Goal: Transaction & Acquisition: Purchase product/service

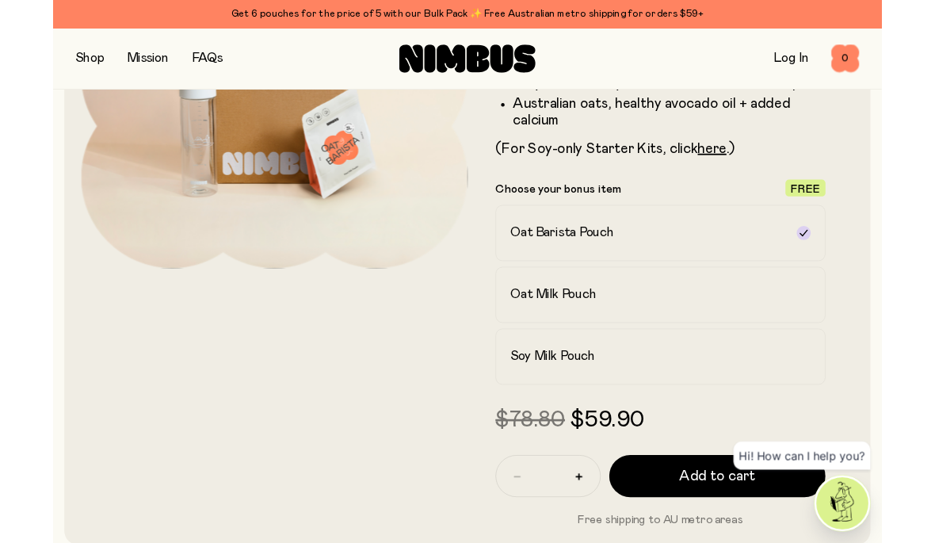
scroll to position [276, 0]
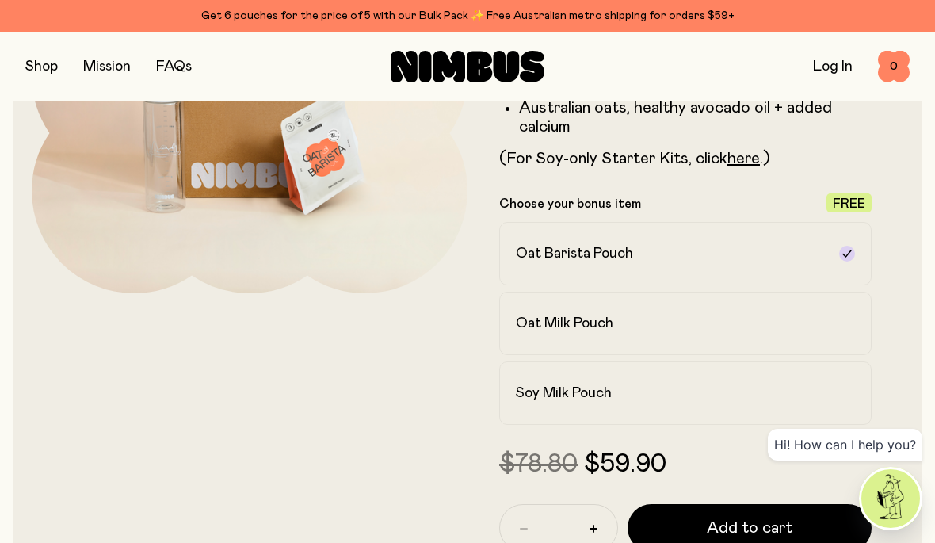
click at [845, 260] on div at bounding box center [847, 254] width 16 height 16
click at [847, 254] on icon at bounding box center [846, 253] width 9 height 7
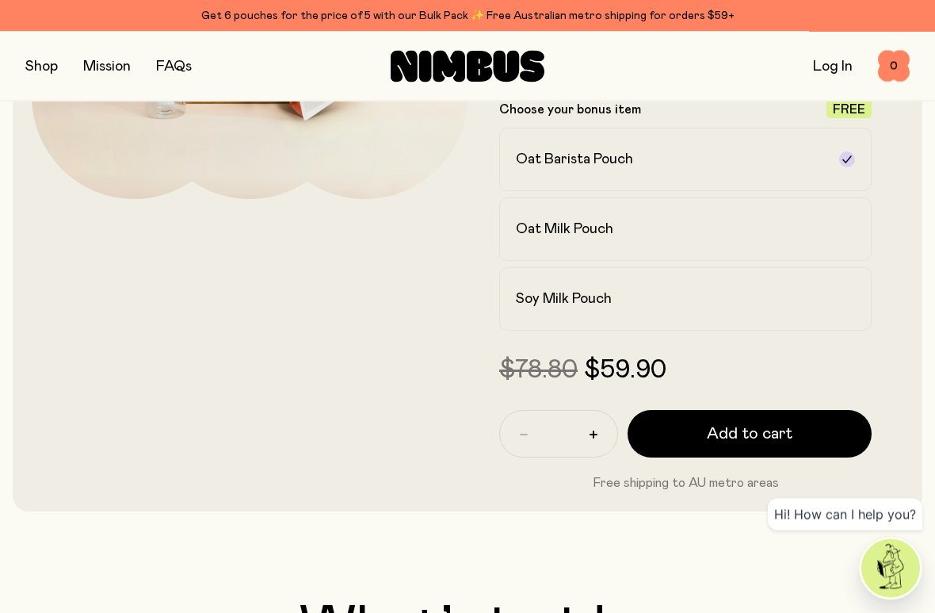
scroll to position [371, 0]
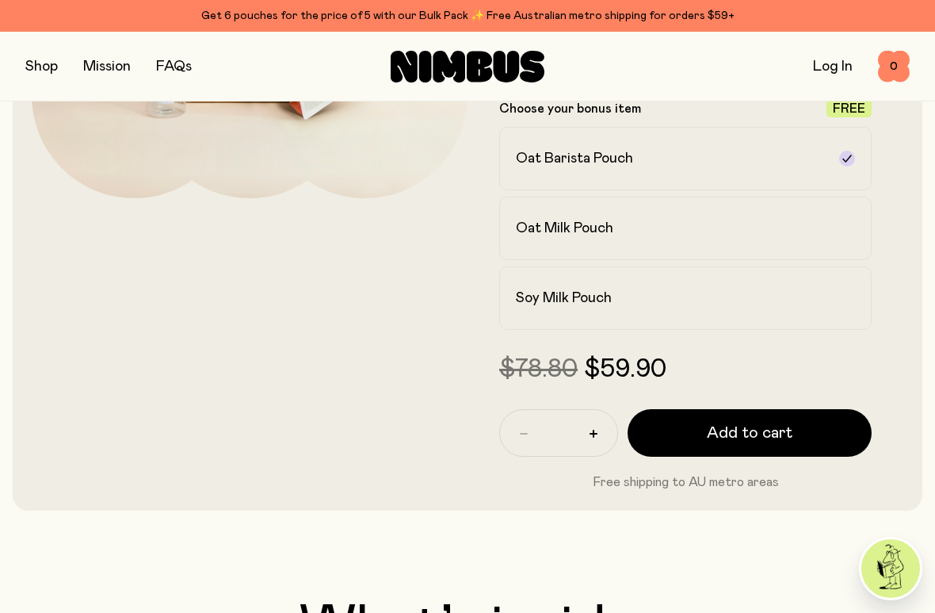
click at [842, 292] on icon at bounding box center [847, 298] width 13 height 13
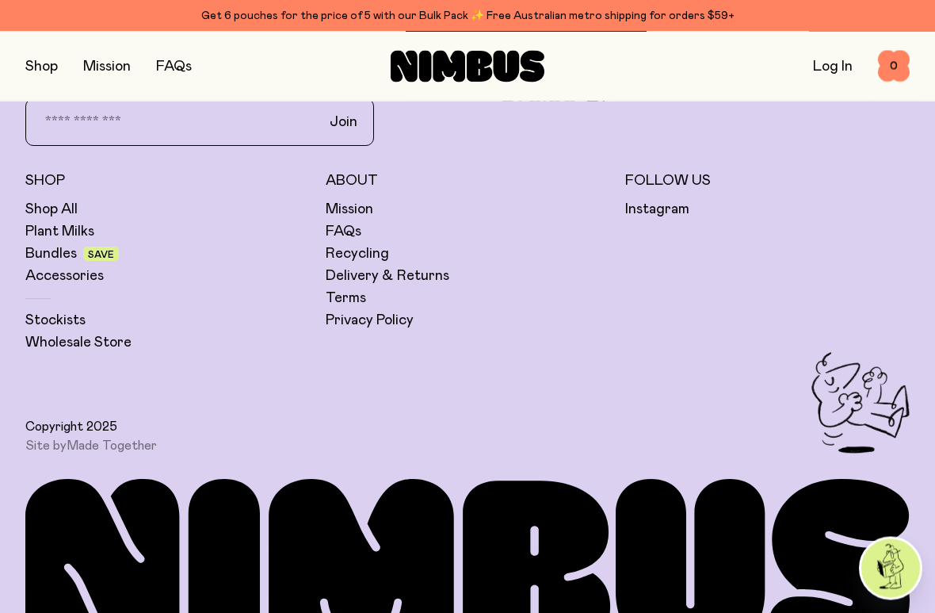
scroll to position [5366, 0]
click at [360, 222] on link "FAQs" at bounding box center [344, 231] width 36 height 19
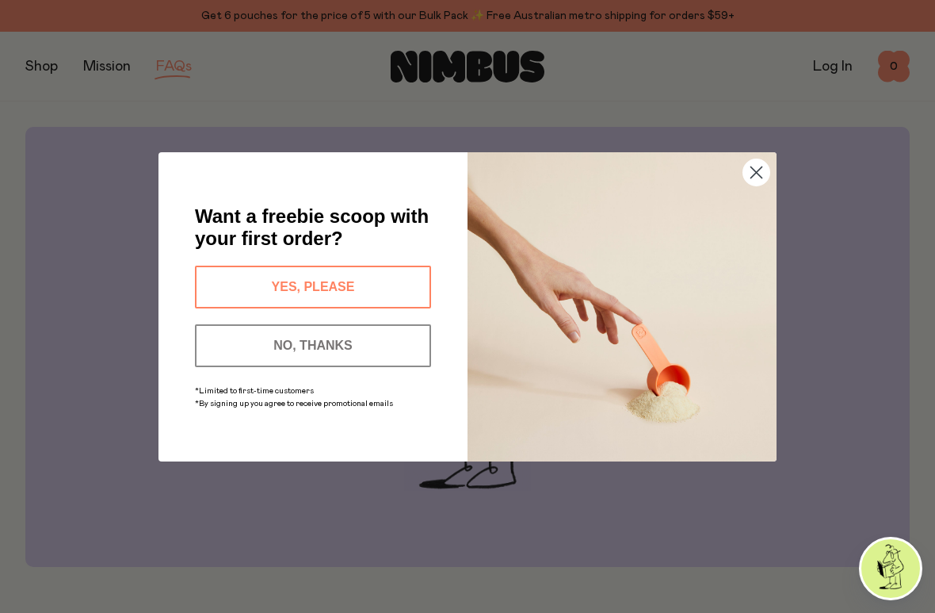
click at [348, 281] on button "YES, PLEASE" at bounding box center [313, 286] width 236 height 43
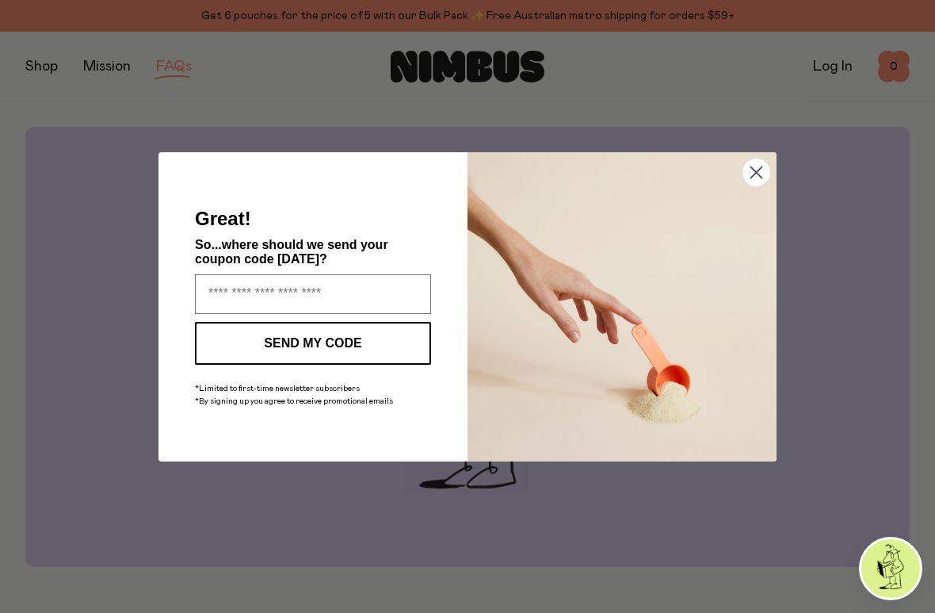
click at [269, 297] on input "Enter your email address" at bounding box center [313, 294] width 236 height 40
type input "**********"
click at [342, 346] on button "SEND MY CODE" at bounding box center [313, 343] width 236 height 43
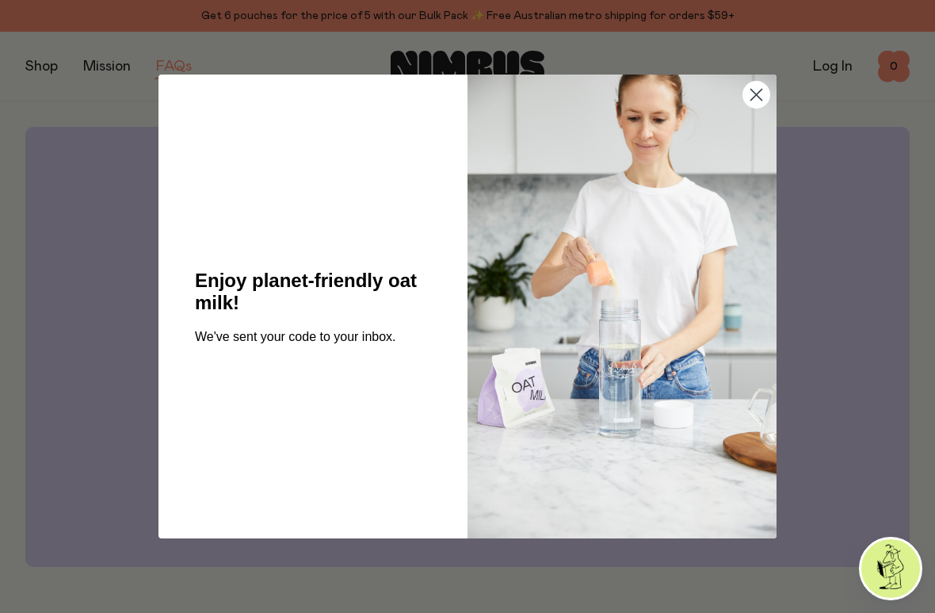
click at [90, 494] on div "Close dialog Enjoy planet-friendly oat milk! We've sent your code to your inbox…" at bounding box center [467, 306] width 935 height 613
click at [756, 95] on icon "Close dialog" at bounding box center [756, 95] width 11 height 11
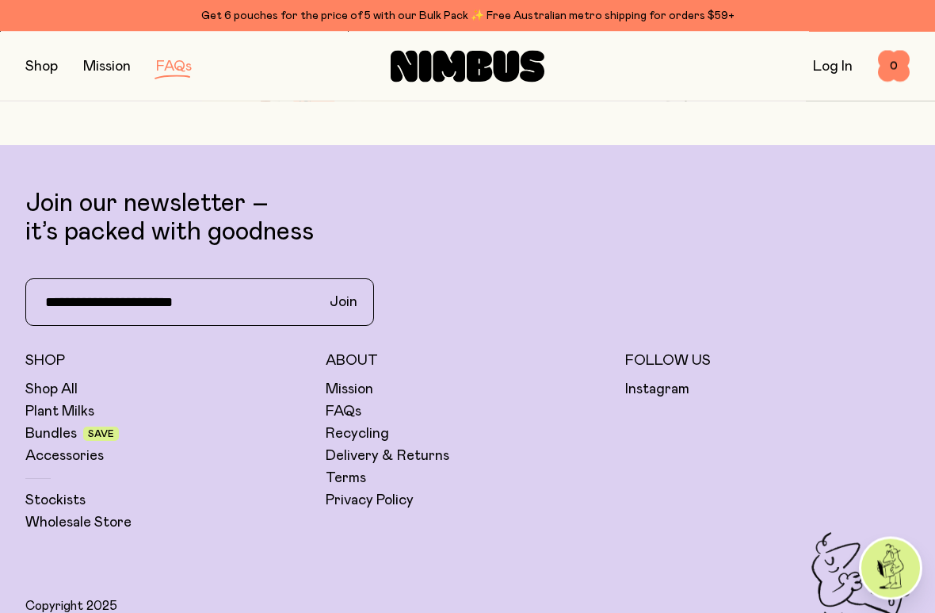
scroll to position [3278, 0]
click at [71, 380] on link "Shop All" at bounding box center [51, 389] width 52 height 19
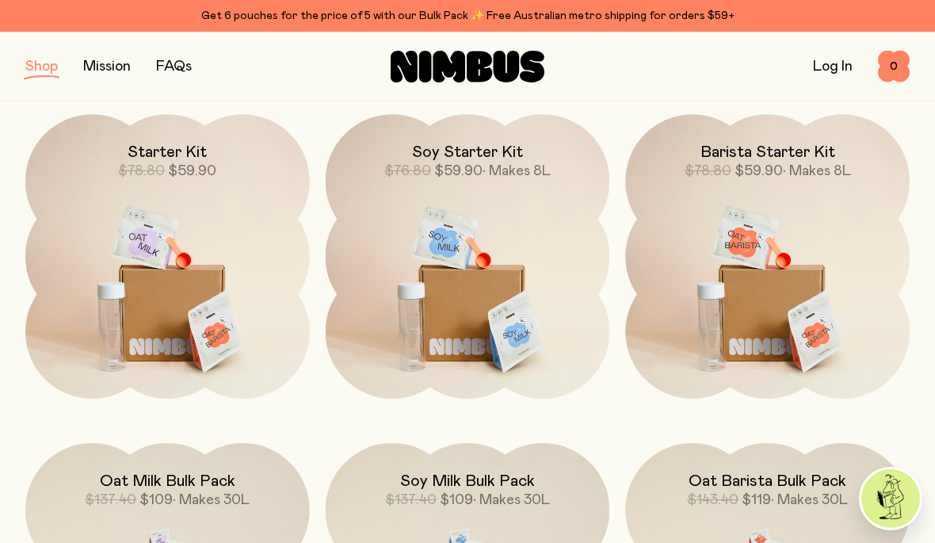
scroll to position [1065, 0]
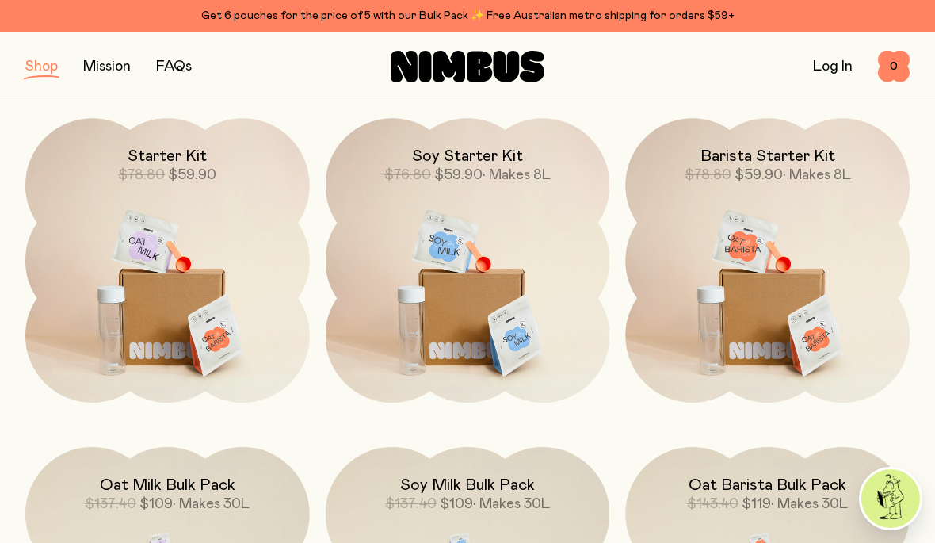
click at [500, 292] on img at bounding box center [468, 285] width 285 height 334
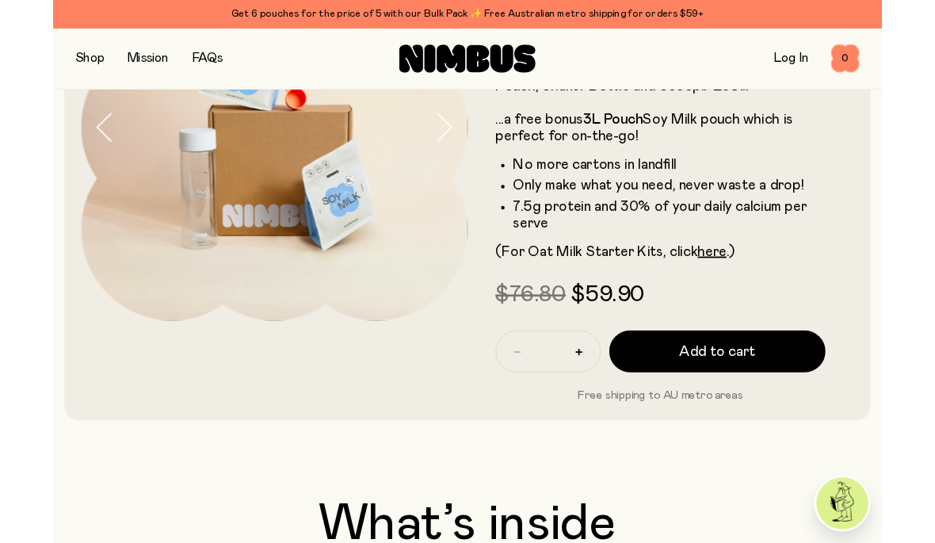
scroll to position [205, 0]
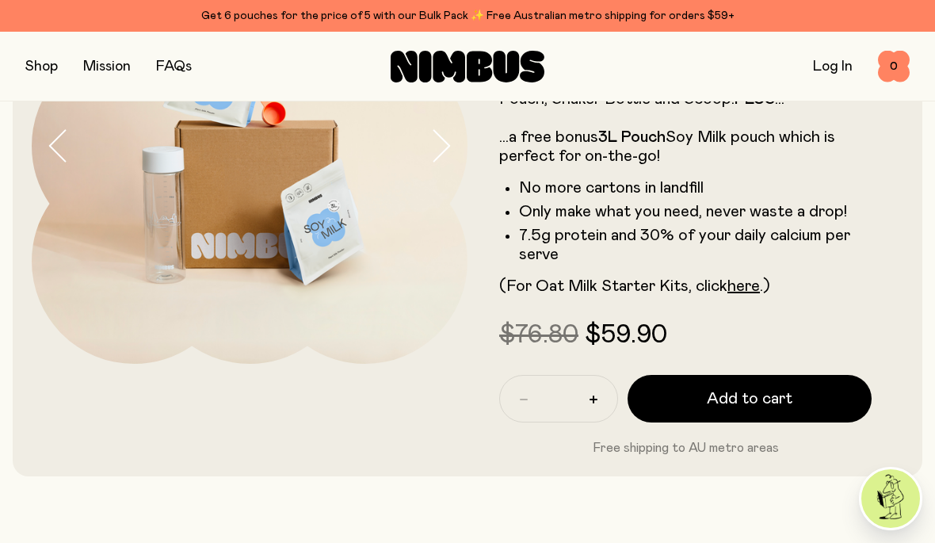
click at [754, 401] on span "Add to cart" at bounding box center [750, 399] width 86 height 22
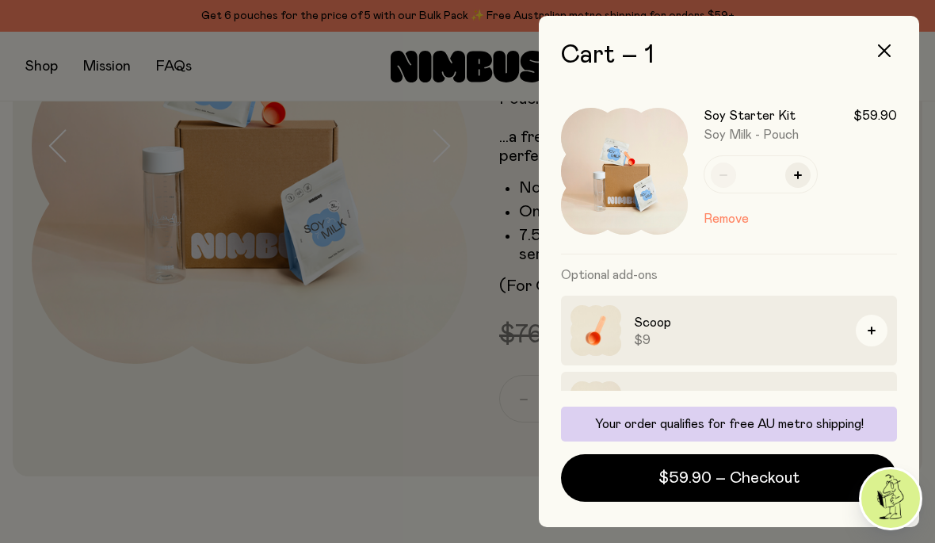
scroll to position [0, 0]
click at [875, 330] on icon "button" at bounding box center [872, 331] width 8 height 8
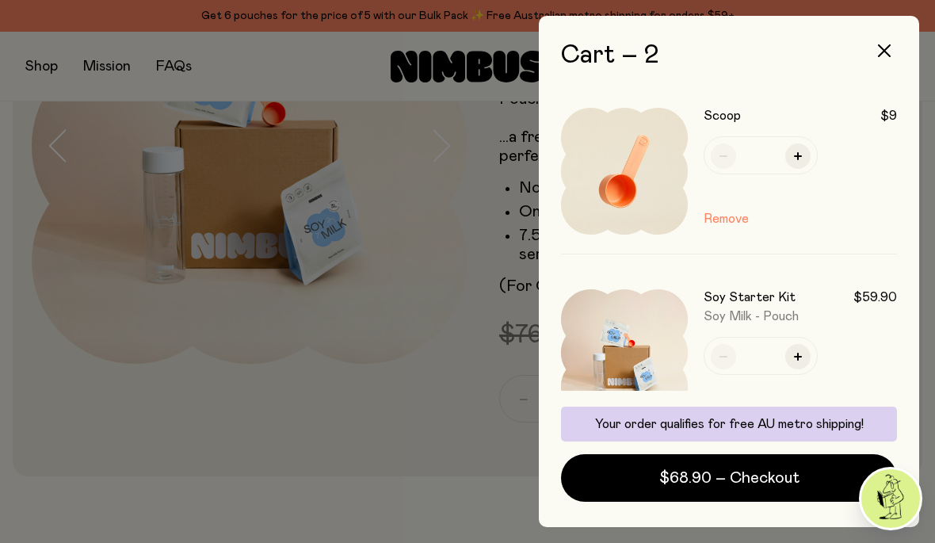
click at [755, 472] on span "$68.90 – Checkout" at bounding box center [729, 478] width 140 height 22
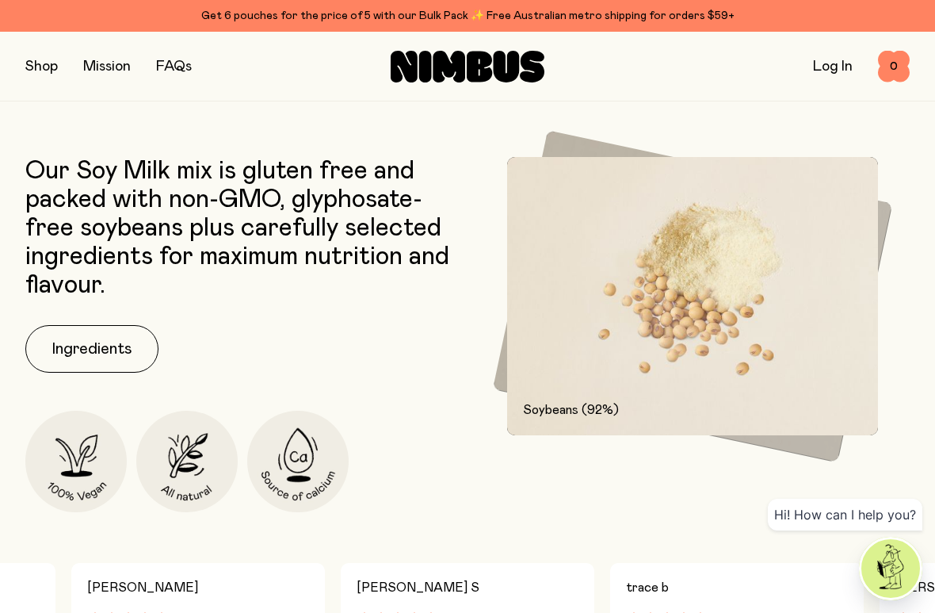
scroll to position [737, 0]
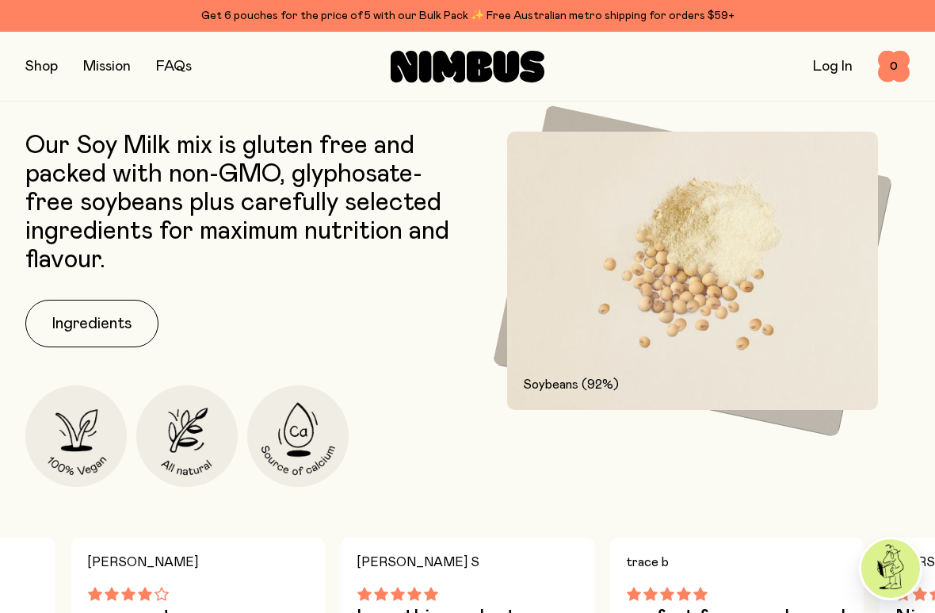
click at [75, 311] on button "Ingredients" at bounding box center [91, 324] width 133 height 48
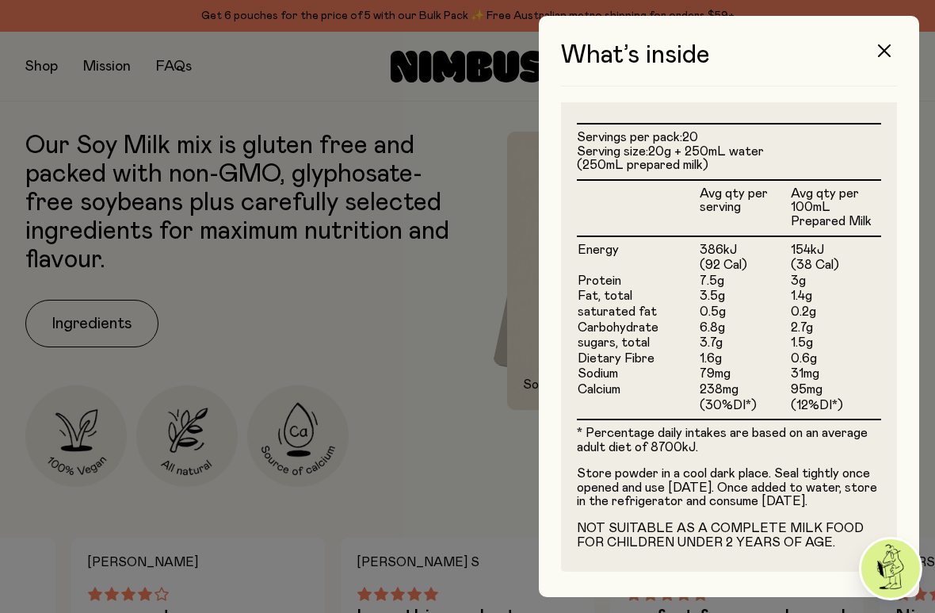
click at [900, 408] on div "What’s inside Ingredients Soybeans (92%) For a nutrition-packed and creamy base…" at bounding box center [729, 306] width 380 height 581
click at [476, 482] on div at bounding box center [467, 306] width 935 height 613
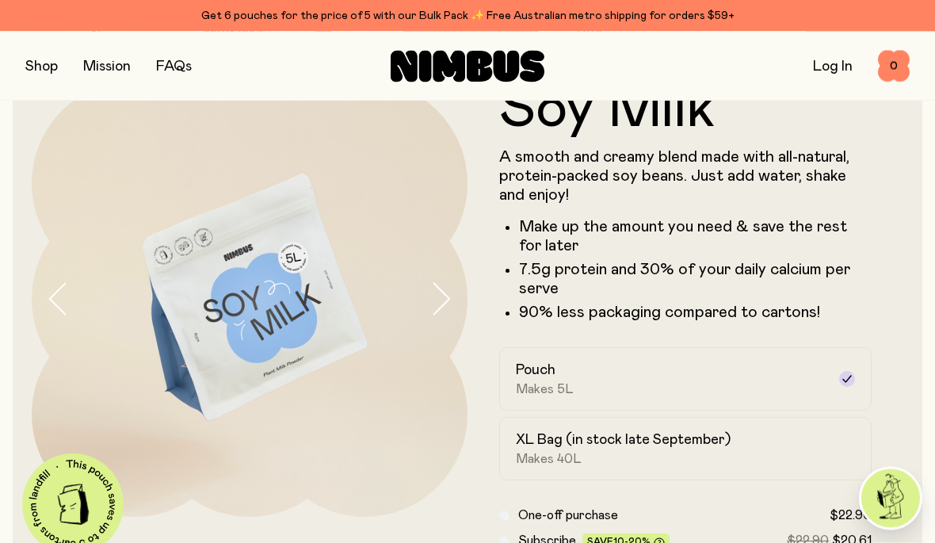
scroll to position [47, 0]
